Goal: Check status: Check status

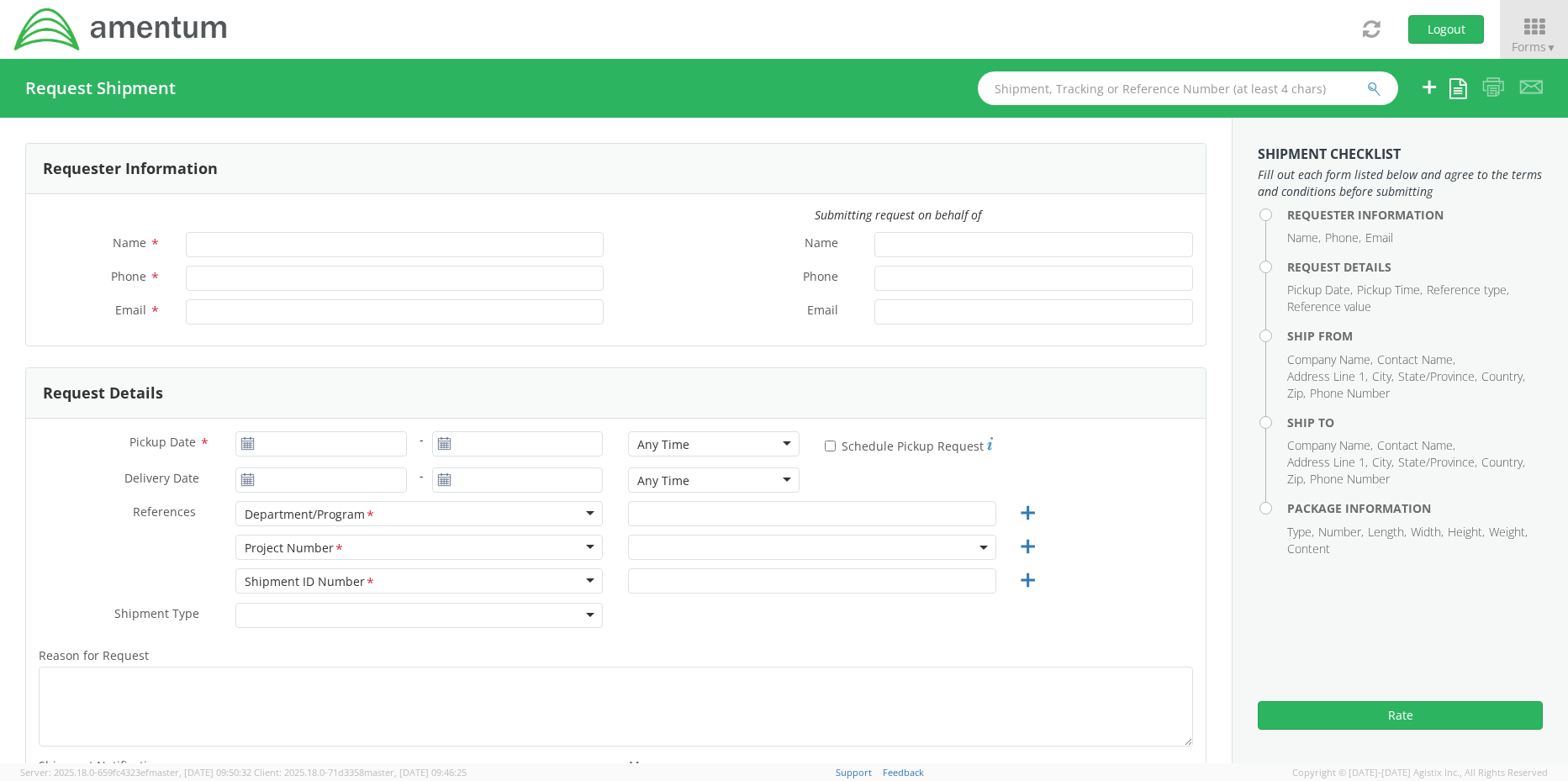
type input "[PERSON_NAME]"
type input "+1-817-647-5013"
type input "rebecca.thorstenson@amentum.com"
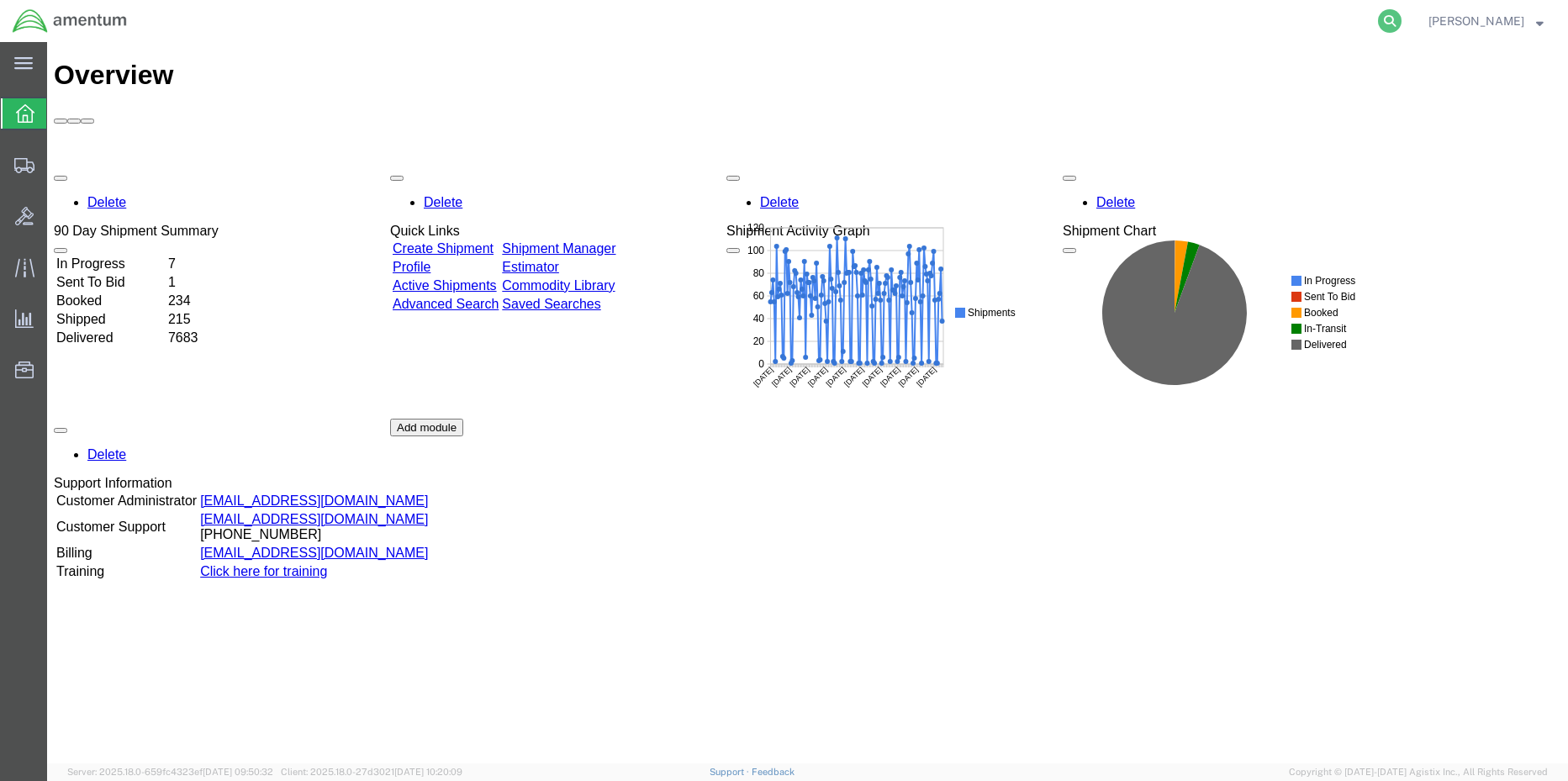
click at [1377, 17] on form at bounding box center [1390, 21] width 27 height 42
click at [1378, 17] on icon at bounding box center [1389, 21] width 24 height 24
click at [1176, 25] on input "search" at bounding box center [1122, 21] width 511 height 40
paste input "684362374554"
click at [1378, 24] on icon at bounding box center [1389, 21] width 24 height 24
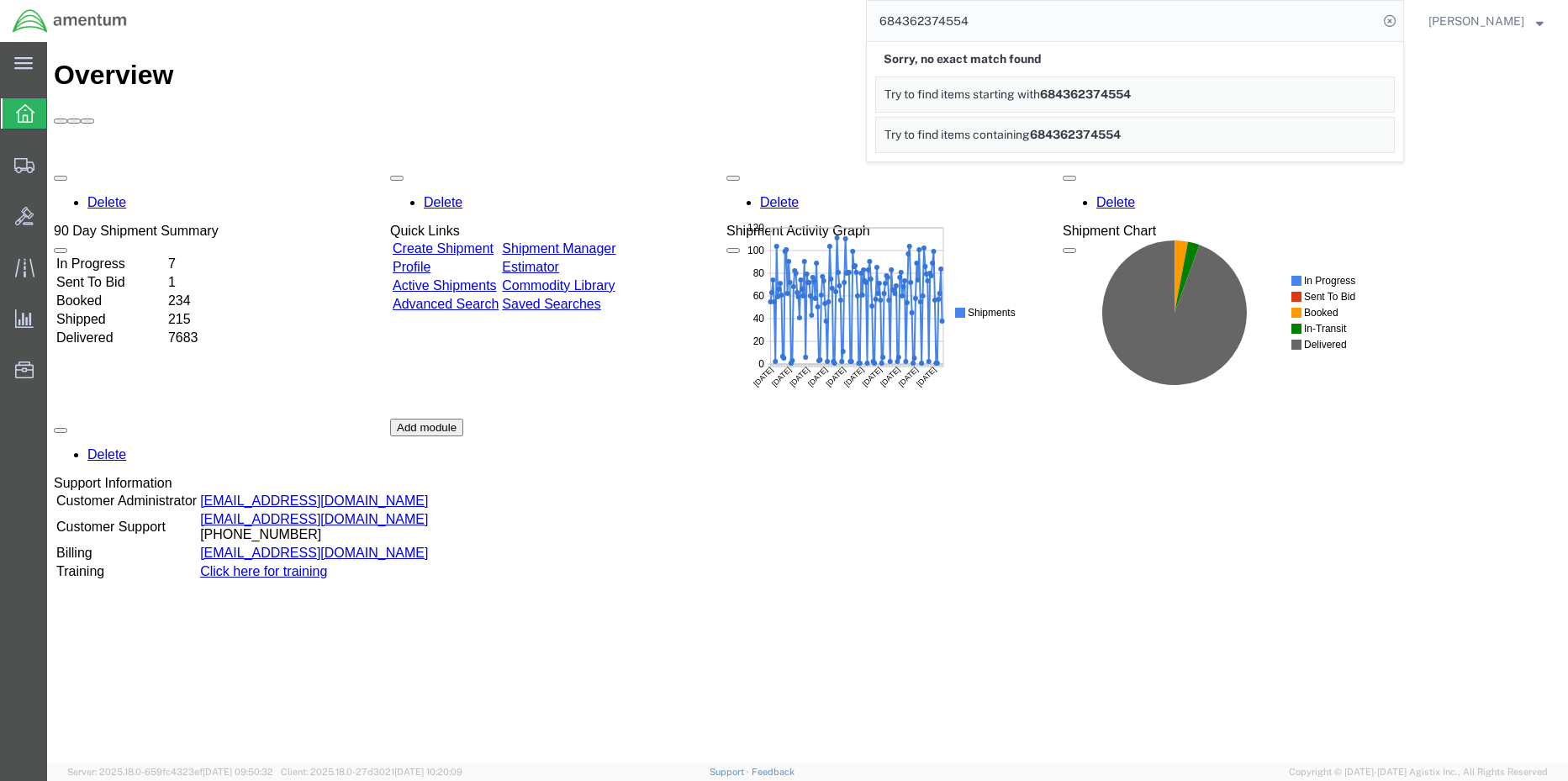
click at [1021, 20] on input "684362374554" at bounding box center [1122, 21] width 511 height 40
drag, startPoint x: 987, startPoint y: 29, endPoint x: 816, endPoint y: 14, distance: 171.7
click at [815, 17] on div "684362374554 Sorry, no exact match found Try to find items starting with 684362…" at bounding box center [772, 21] width 1264 height 42
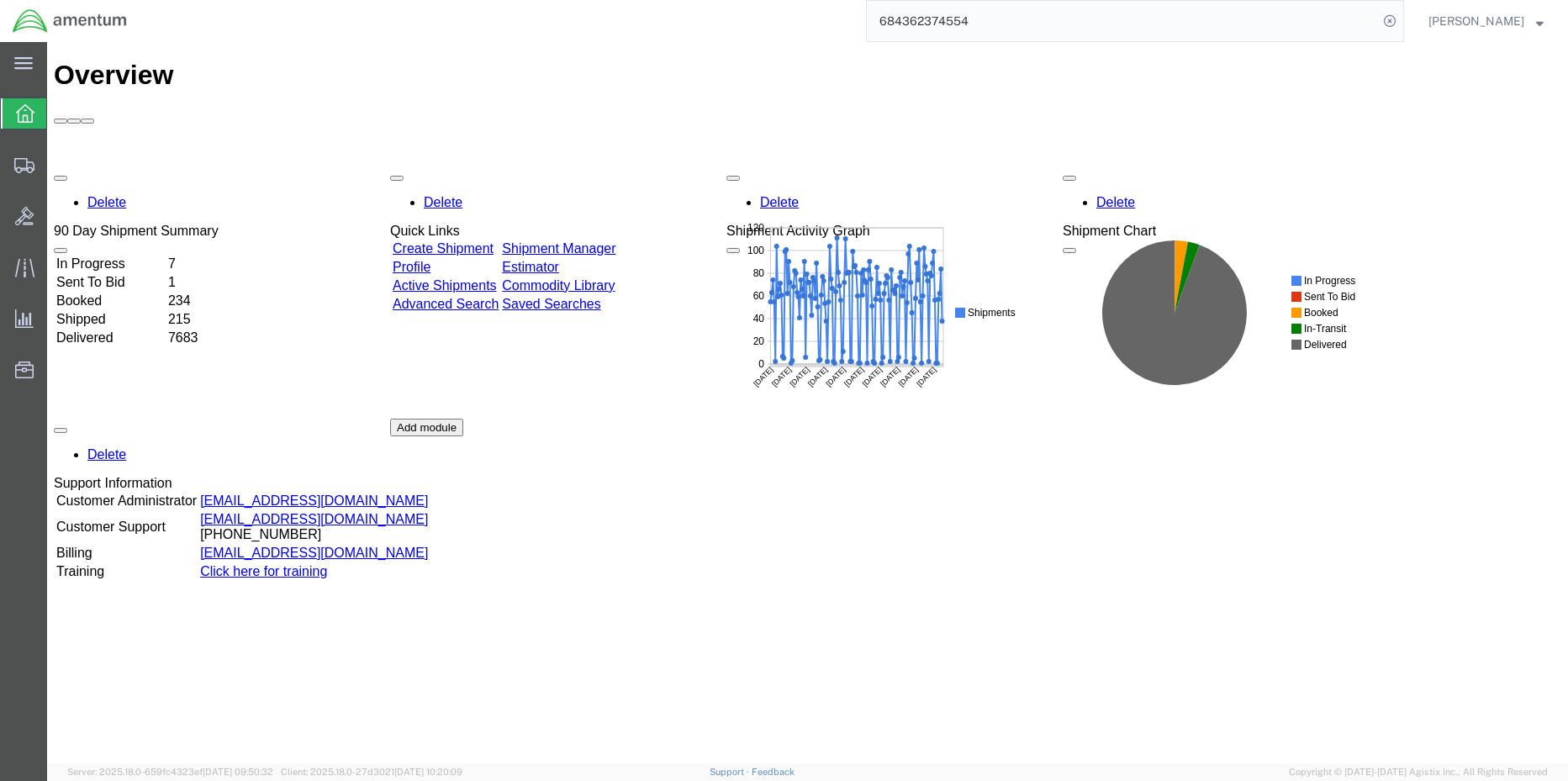
paste input "399333498048"
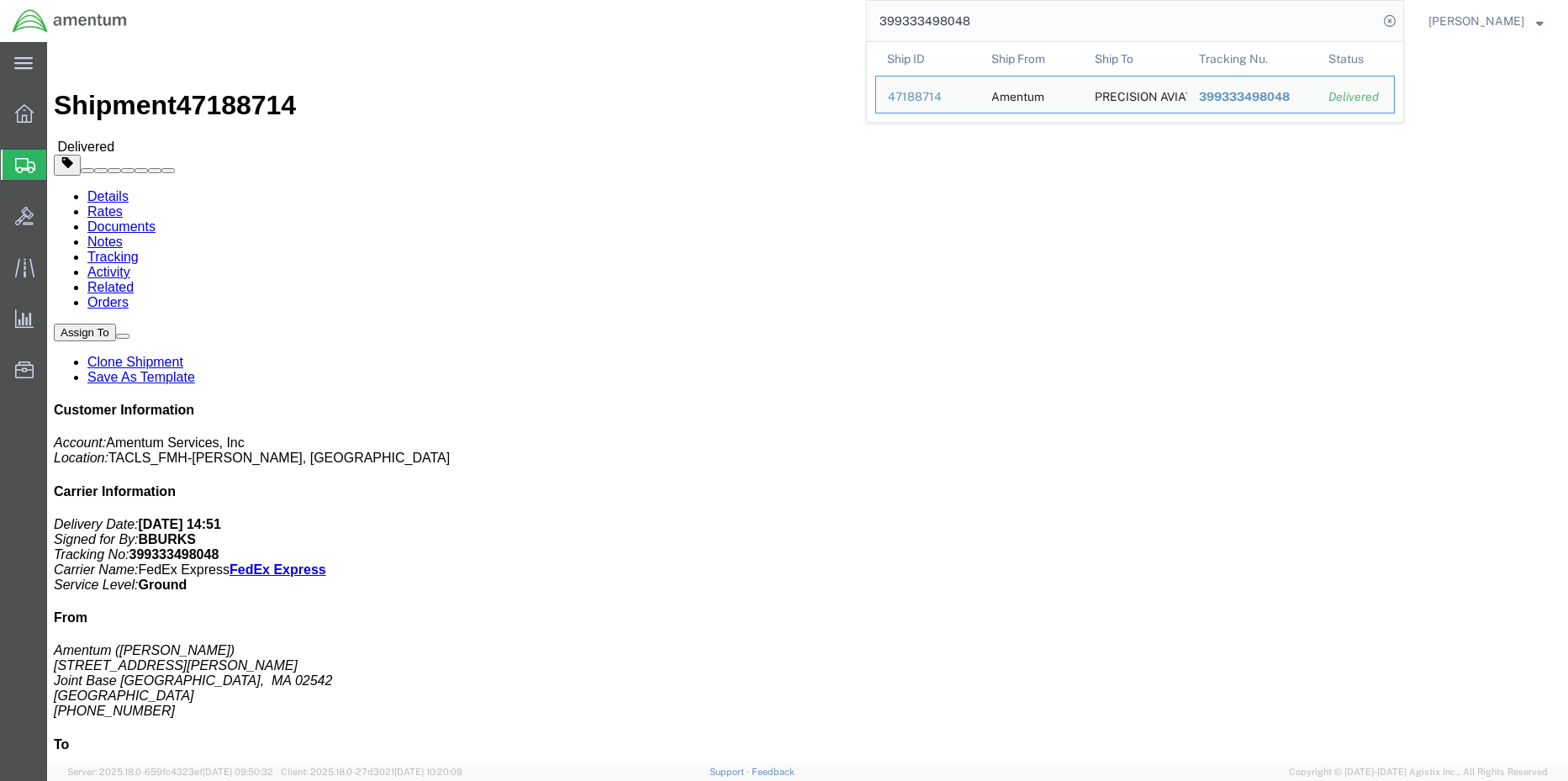
drag, startPoint x: 1179, startPoint y: 21, endPoint x: 504, endPoint y: 17, distance: 675.0
click at [507, 18] on div "399333498048 Ship ID Ship From Ship To Tracking Nu. Status Ship ID 47188714 Shi…" at bounding box center [772, 21] width 1264 height 42
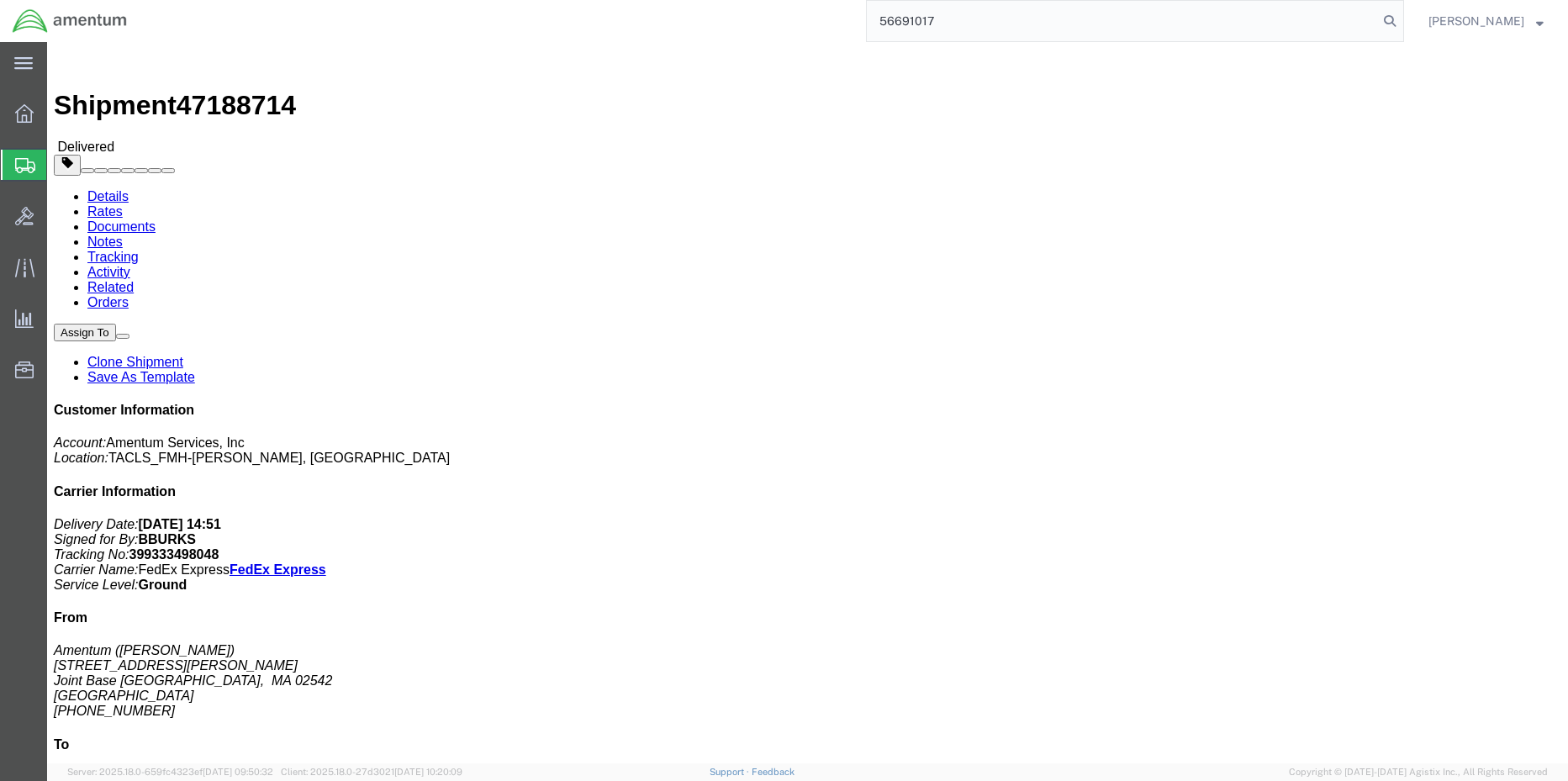
type input "56691017"
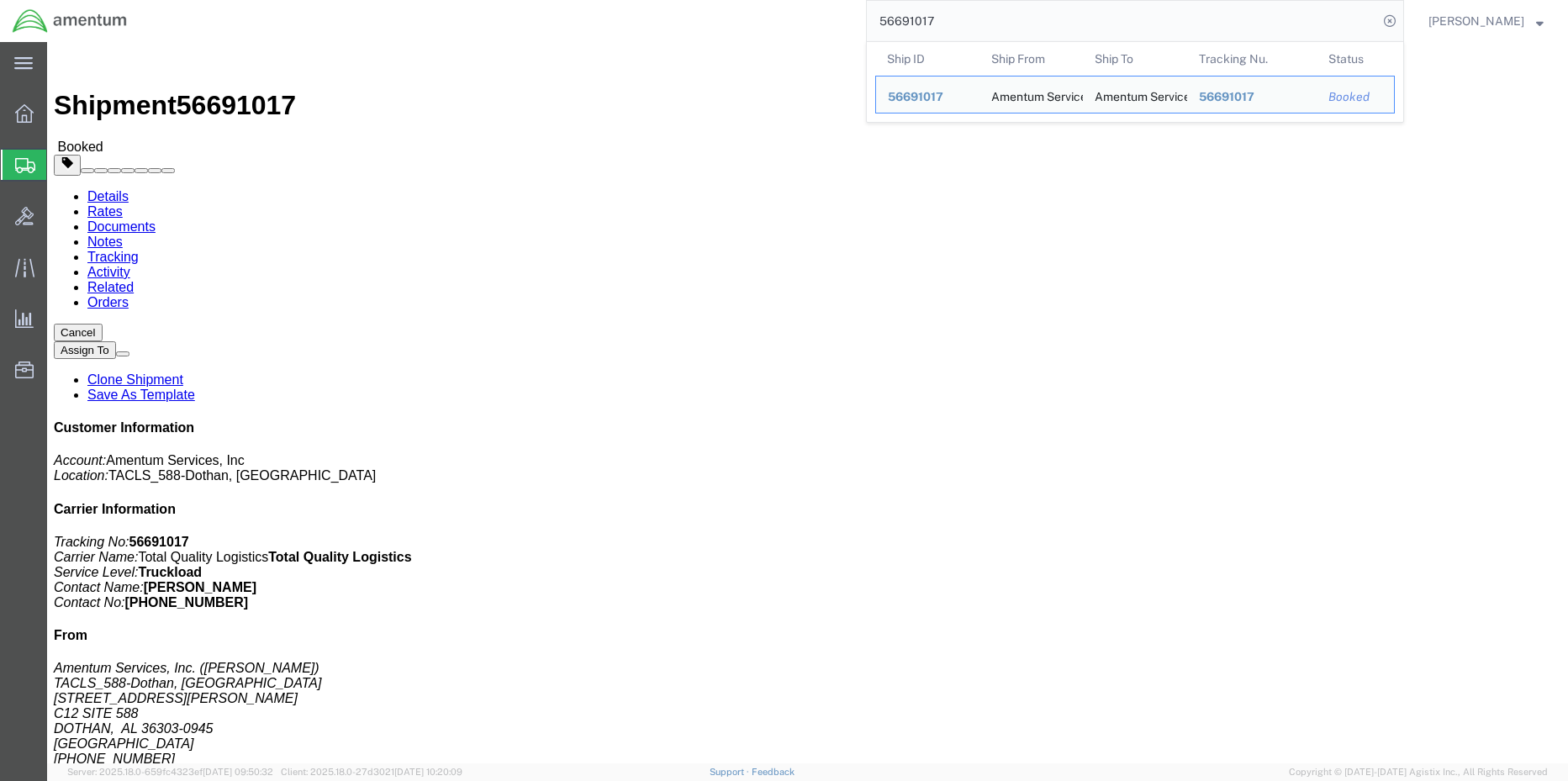
click span "56691017"
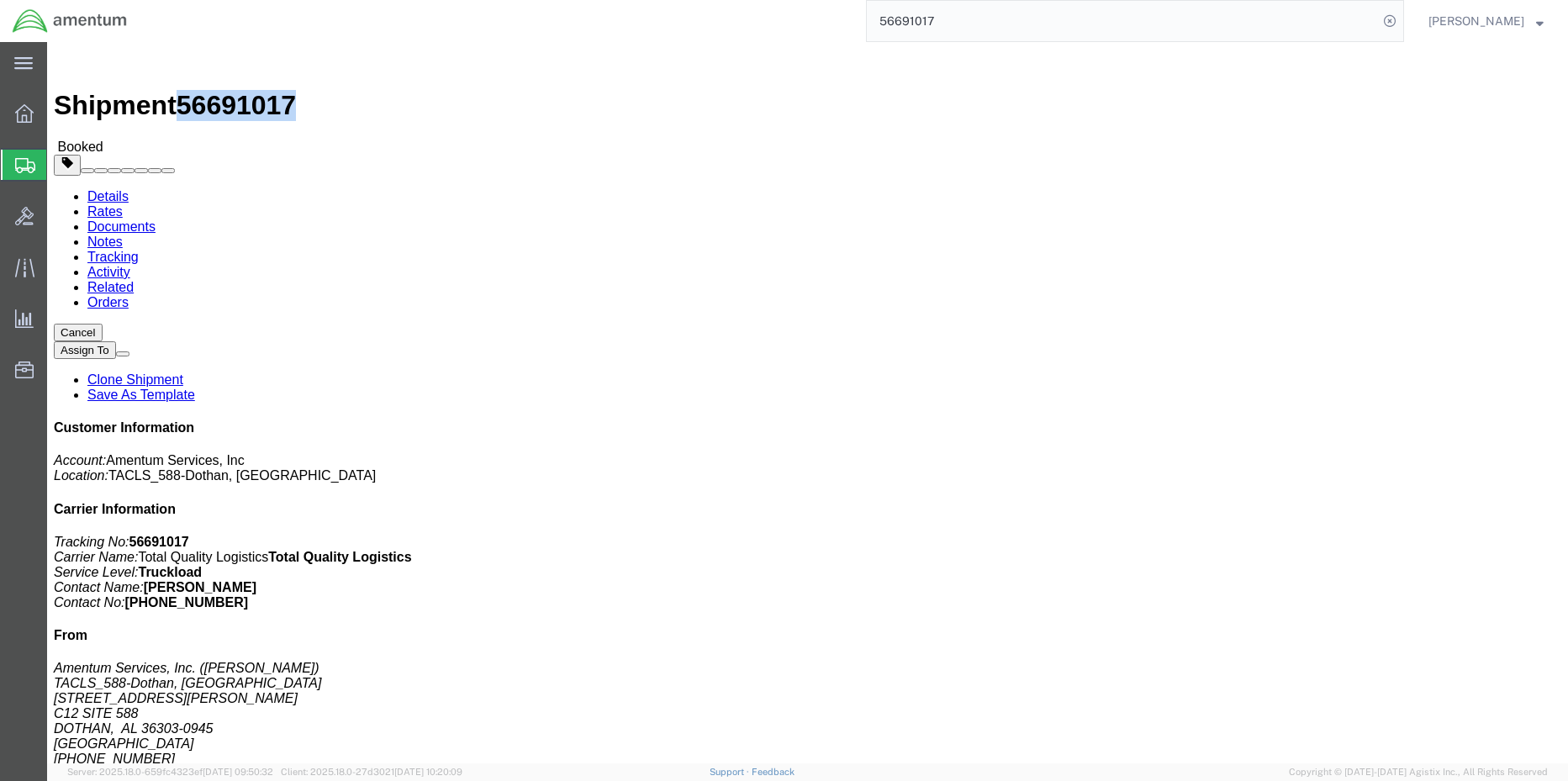
click span "56691017"
copy span "56691017"
